Goal: Obtain resource: Download file/media

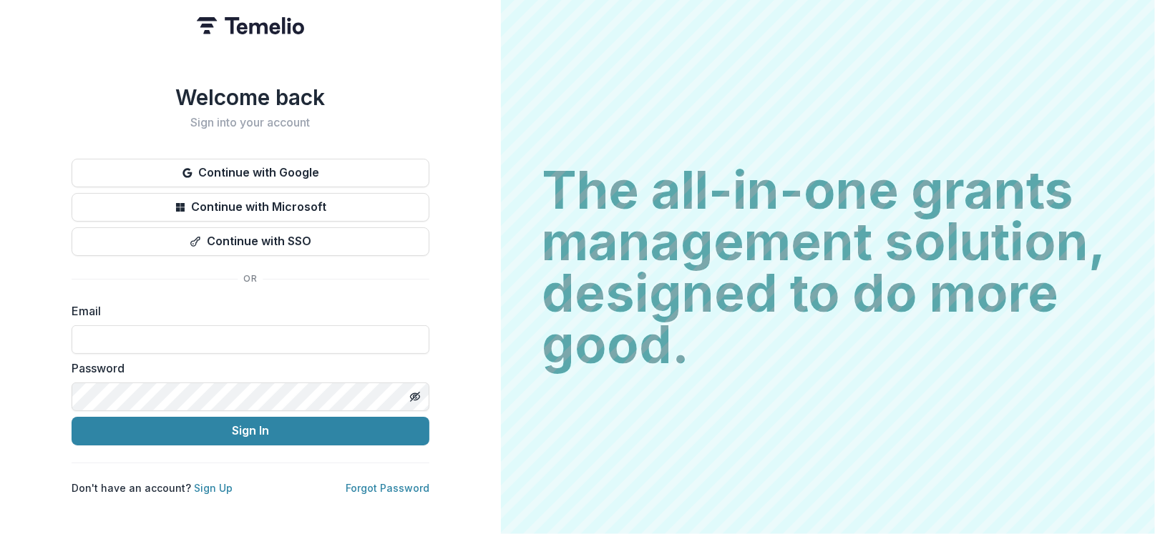
click at [154, 171] on button "Continue with Google" at bounding box center [251, 173] width 358 height 29
click at [192, 335] on input at bounding box center [251, 340] width 358 height 29
type input "**********"
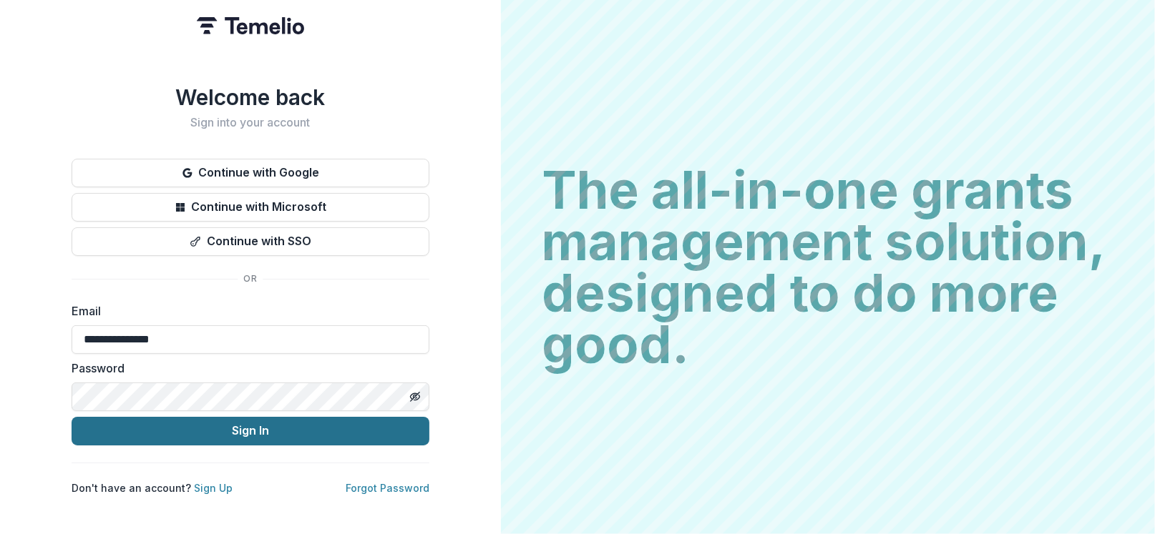
click at [230, 423] on button "Sign In" at bounding box center [251, 431] width 358 height 29
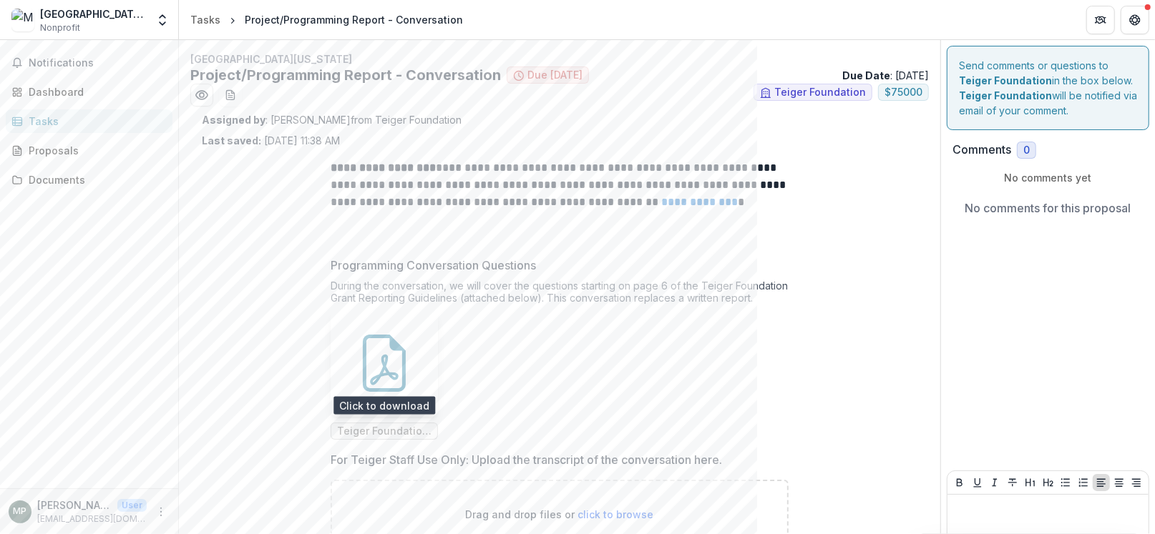
scroll to position [71, 0]
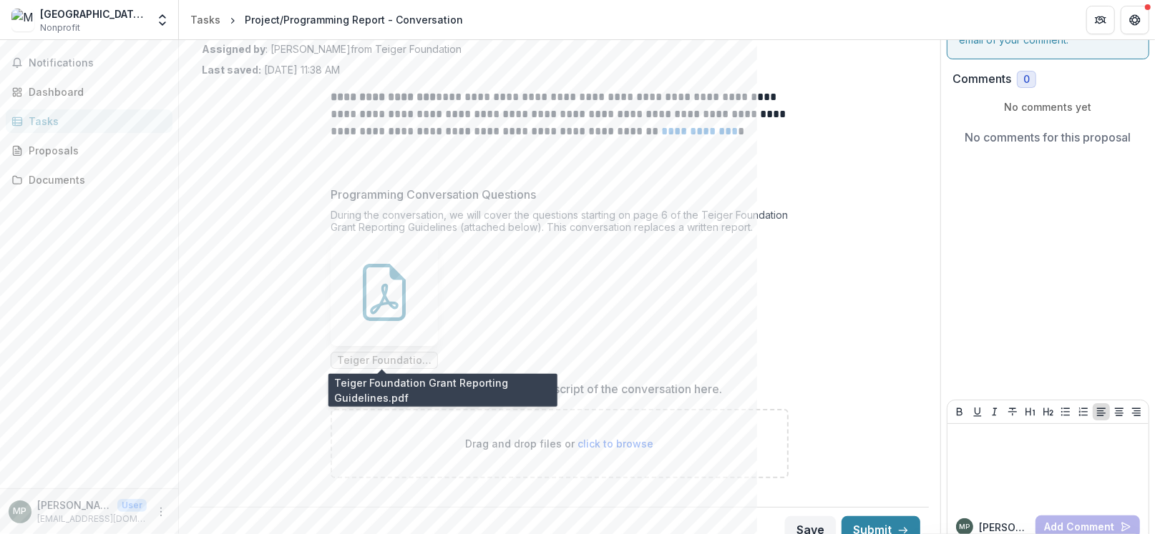
click at [395, 358] on span "Teiger Foundation Grant Reporting Guidelines.pdf" at bounding box center [384, 361] width 94 height 12
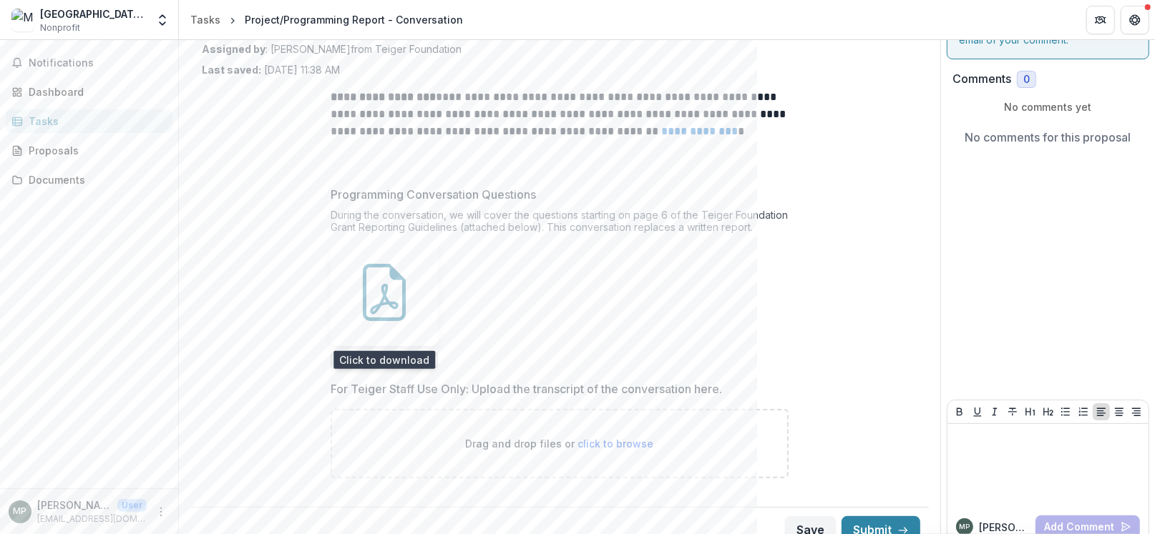
click at [391, 284] on icon at bounding box center [384, 292] width 57 height 57
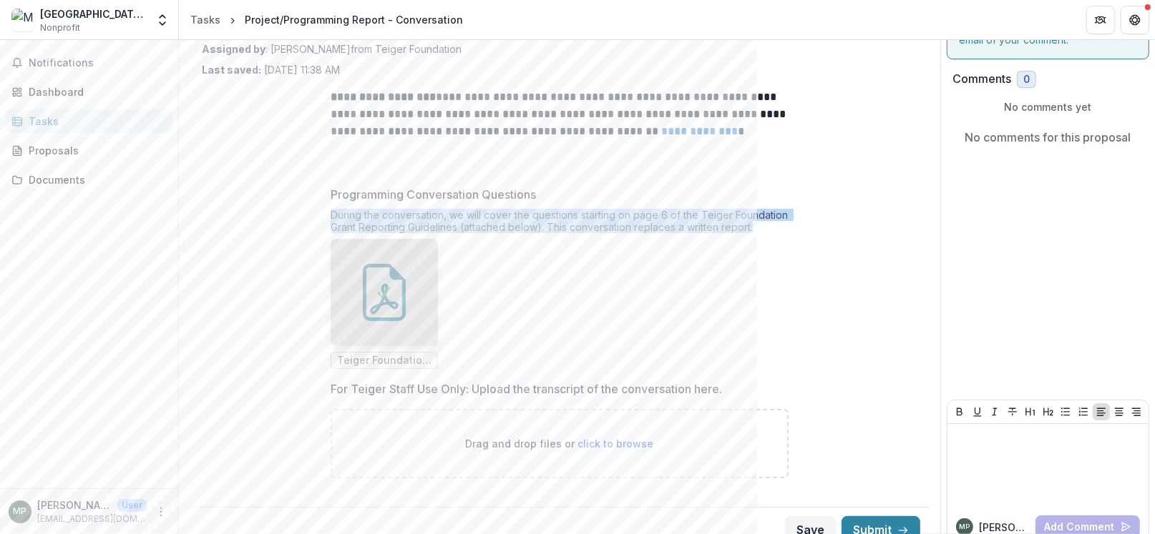
drag, startPoint x: 327, startPoint y: 210, endPoint x: 763, endPoint y: 230, distance: 436.9
click at [763, 230] on div "**********" at bounding box center [559, 289] width 481 height 424
copy div "During the conversation, we will cover the questions starting on page 6 of the …"
click at [207, 15] on div "Tasks" at bounding box center [205, 19] width 30 height 15
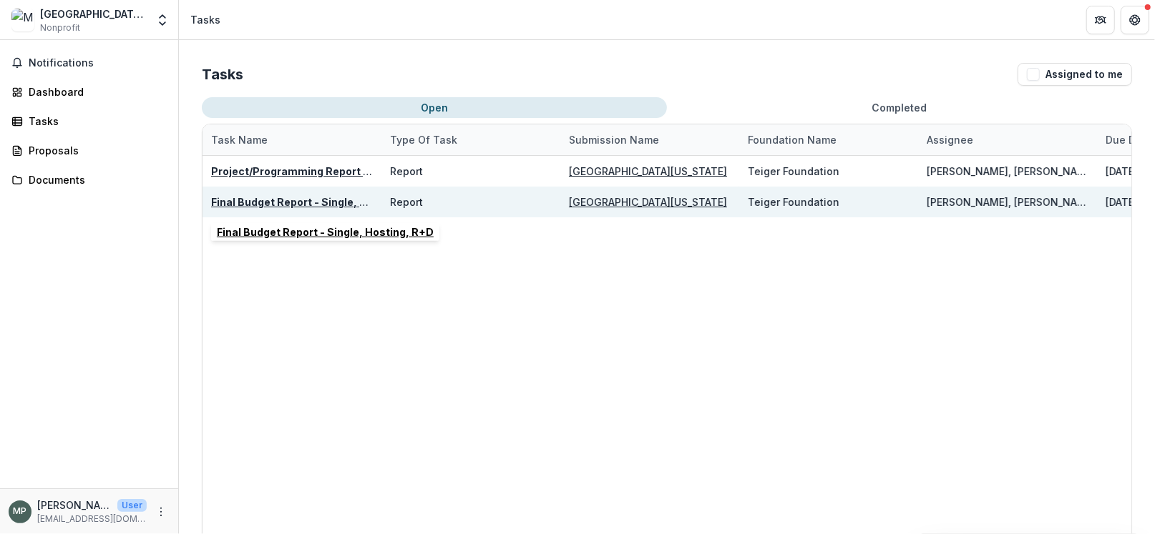
click at [280, 201] on u "Final Budget Report - Single, Hosting, R+D" at bounding box center [319, 202] width 217 height 12
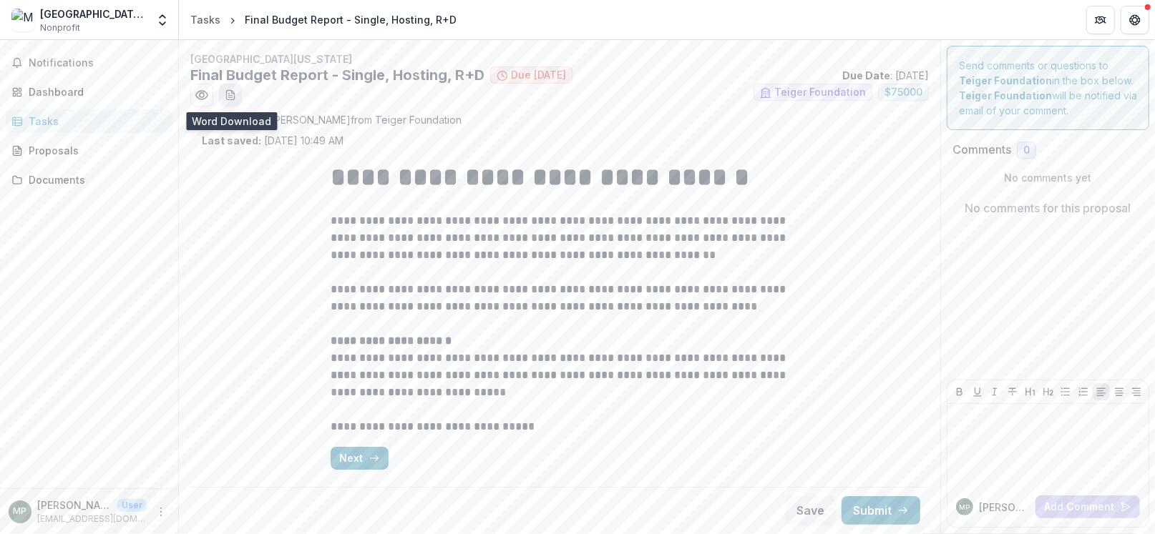
click at [228, 91] on icon "download-word-button" at bounding box center [230, 94] width 11 height 11
